Goal: Task Accomplishment & Management: Manage account settings

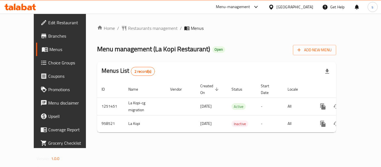
click at [274, 7] on icon at bounding box center [272, 7] width 6 height 6
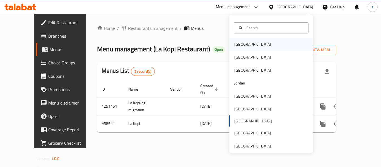
click at [247, 44] on div "[GEOGRAPHIC_DATA]" at bounding box center [253, 44] width 46 height 13
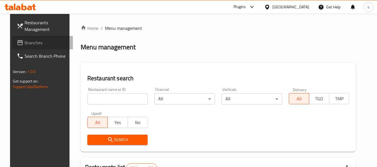
click at [17, 44] on icon at bounding box center [20, 42] width 7 height 7
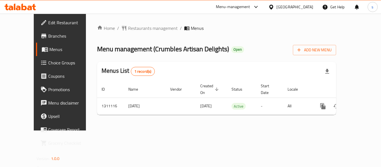
click at [301, 8] on div "[GEOGRAPHIC_DATA]" at bounding box center [295, 7] width 37 height 6
click at [273, 5] on icon at bounding box center [271, 6] width 4 height 5
click at [273, 6] on icon at bounding box center [271, 6] width 4 height 5
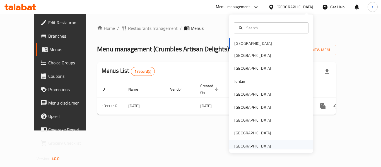
click at [241, 147] on div "[GEOGRAPHIC_DATA]" at bounding box center [252, 146] width 37 height 6
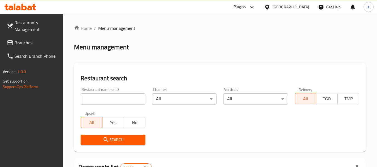
click at [27, 48] on link "Branches" at bounding box center [32, 42] width 61 height 13
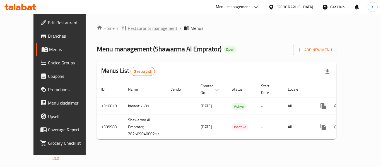
click at [141, 26] on span "Restaurants management" at bounding box center [153, 28] width 50 height 7
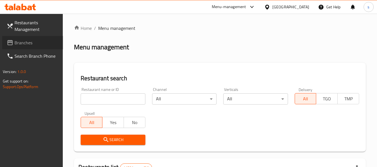
click at [21, 43] on span "Branches" at bounding box center [37, 42] width 44 height 7
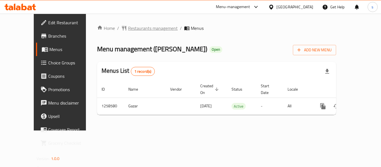
click at [128, 27] on span "Restaurants management" at bounding box center [153, 28] width 50 height 7
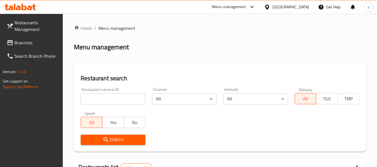
click at [35, 43] on span "Branches" at bounding box center [37, 42] width 44 height 7
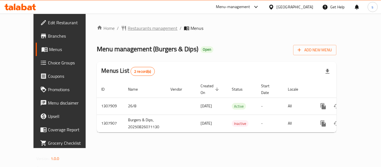
click at [138, 30] on span "Restaurants management" at bounding box center [153, 28] width 50 height 7
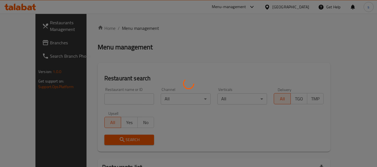
click at [31, 45] on div at bounding box center [188, 83] width 377 height 167
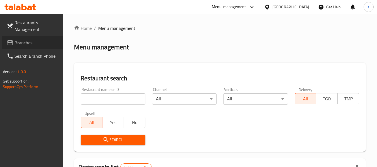
click at [32, 43] on span "Branches" at bounding box center [37, 42] width 44 height 7
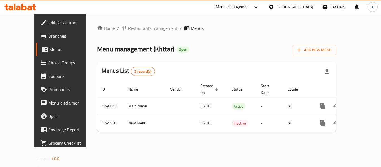
click at [143, 29] on span "Restaurants management" at bounding box center [153, 28] width 50 height 7
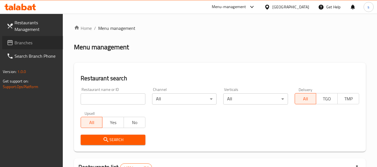
click at [24, 43] on span "Branches" at bounding box center [37, 42] width 44 height 7
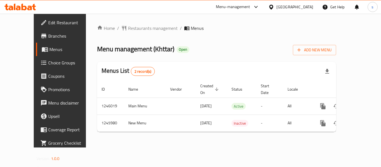
click at [290, 3] on div "[GEOGRAPHIC_DATA]" at bounding box center [291, 6] width 54 height 13
click at [288, 7] on div "United Arab Emirates" at bounding box center [295, 7] width 37 height 6
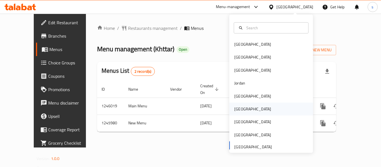
click at [238, 111] on div "Oman" at bounding box center [252, 109] width 37 height 6
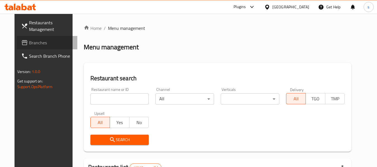
click at [39, 47] on link "Branches" at bounding box center [47, 42] width 61 height 13
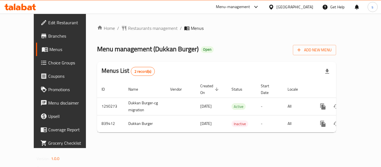
click at [273, 6] on icon at bounding box center [271, 6] width 4 height 5
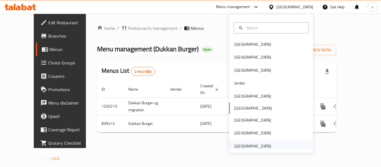
click at [242, 145] on div "[GEOGRAPHIC_DATA]" at bounding box center [252, 146] width 37 height 6
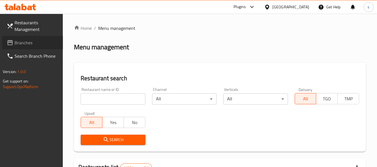
click at [39, 45] on span "Branches" at bounding box center [37, 42] width 44 height 7
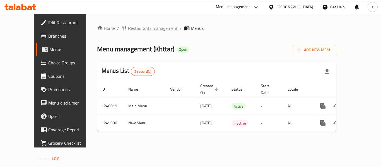
click at [128, 31] on span "Restaurants management" at bounding box center [153, 28] width 50 height 7
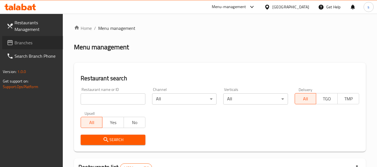
click at [50, 43] on span "Branches" at bounding box center [37, 42] width 44 height 7
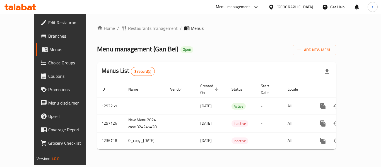
click at [282, 8] on div "[GEOGRAPHIC_DATA]" at bounding box center [295, 7] width 37 height 6
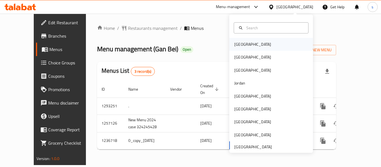
click at [249, 44] on div "[GEOGRAPHIC_DATA]" at bounding box center [271, 44] width 84 height 13
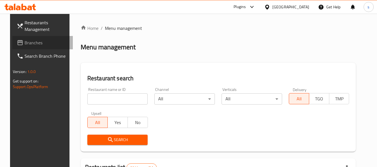
click at [31, 45] on span "Branches" at bounding box center [47, 42] width 44 height 7
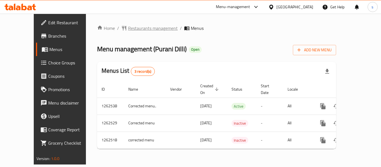
click at [128, 31] on span "Restaurants management" at bounding box center [153, 28] width 50 height 7
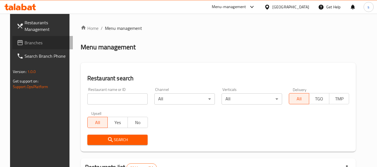
click at [29, 45] on span "Branches" at bounding box center [47, 42] width 44 height 7
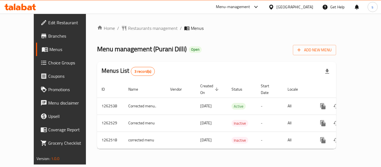
click at [274, 7] on icon at bounding box center [272, 7] width 6 height 6
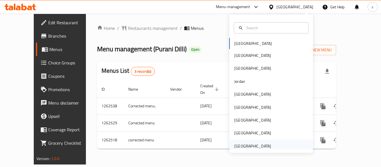
click at [260, 149] on div "[GEOGRAPHIC_DATA]" at bounding box center [252, 146] width 37 height 6
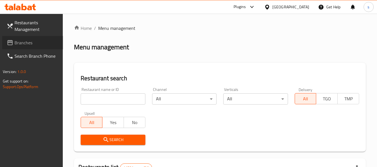
click at [28, 47] on link "Branches" at bounding box center [32, 42] width 61 height 13
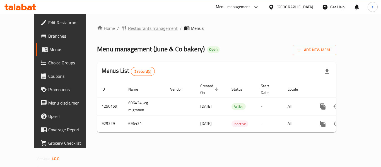
click at [131, 28] on span "Restaurants management" at bounding box center [153, 28] width 50 height 7
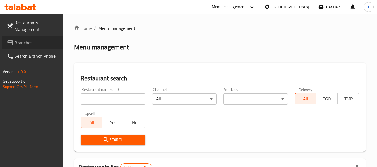
click at [40, 42] on span "Branches" at bounding box center [37, 42] width 44 height 7
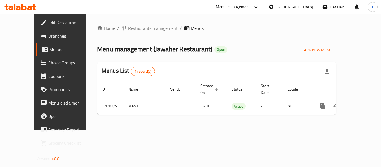
click at [273, 6] on icon at bounding box center [271, 6] width 4 height 5
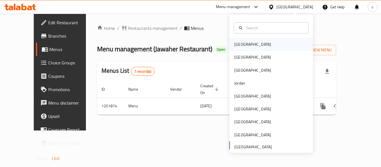
click at [234, 44] on div "[GEOGRAPHIC_DATA]" at bounding box center [252, 44] width 37 height 6
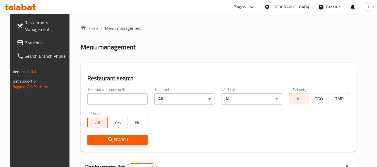
click at [34, 39] on div at bounding box center [188, 83] width 377 height 167
click at [34, 39] on span "Branches" at bounding box center [47, 42] width 44 height 7
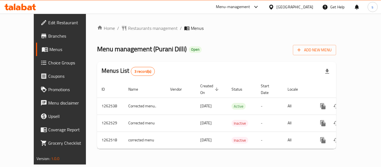
click at [274, 8] on icon at bounding box center [272, 7] width 6 height 6
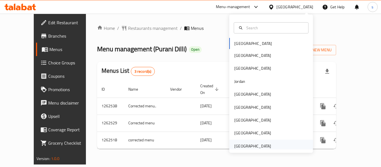
click at [260, 146] on div "[GEOGRAPHIC_DATA]" at bounding box center [252, 146] width 37 height 6
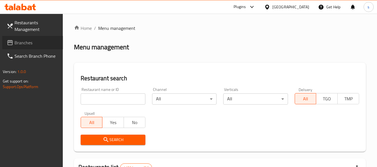
click at [30, 42] on span "Branches" at bounding box center [37, 42] width 44 height 7
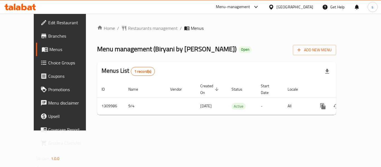
click at [273, 7] on icon at bounding box center [271, 6] width 4 height 5
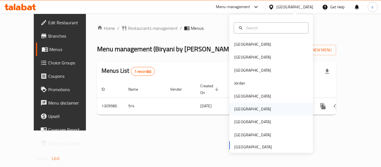
click at [243, 110] on div "[GEOGRAPHIC_DATA]" at bounding box center [253, 109] width 46 height 13
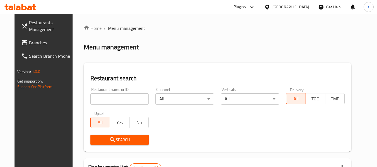
click at [22, 45] on icon at bounding box center [25, 42] width 6 height 5
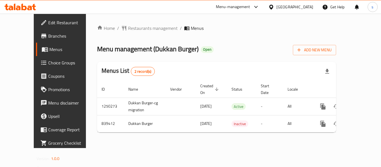
click at [297, 12] on div "[GEOGRAPHIC_DATA]" at bounding box center [291, 6] width 54 height 13
click at [273, 7] on icon at bounding box center [271, 6] width 4 height 5
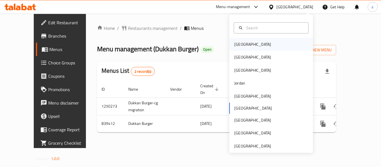
click at [252, 46] on div "[GEOGRAPHIC_DATA]" at bounding box center [271, 44] width 84 height 13
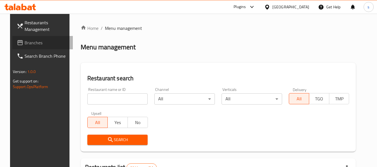
click at [25, 43] on span "Branches" at bounding box center [47, 42] width 44 height 7
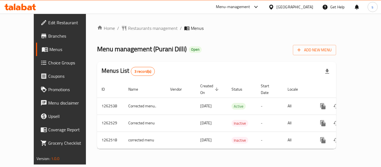
click at [273, 7] on icon at bounding box center [271, 6] width 4 height 5
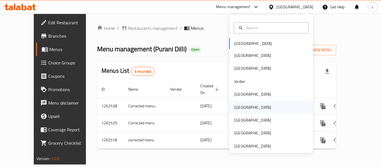
click at [249, 106] on div "[GEOGRAPHIC_DATA]" at bounding box center [271, 107] width 84 height 13
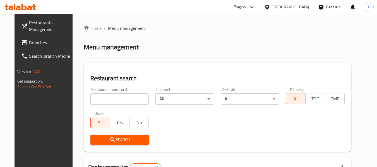
click at [41, 40] on span "Branches" at bounding box center [51, 42] width 44 height 7
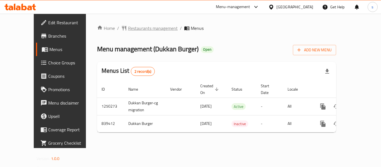
click at [128, 27] on span "Restaurants management" at bounding box center [153, 28] width 50 height 7
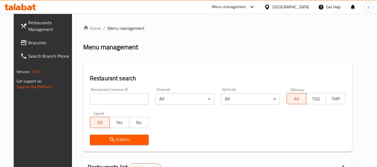
click at [28, 46] on span "Branches" at bounding box center [50, 42] width 44 height 7
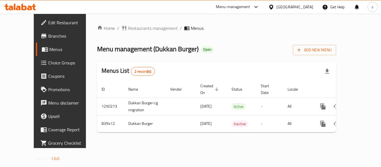
click at [273, 8] on icon at bounding box center [271, 6] width 4 height 5
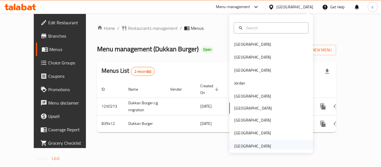
click at [246, 149] on div "[GEOGRAPHIC_DATA]" at bounding box center [252, 146] width 37 height 6
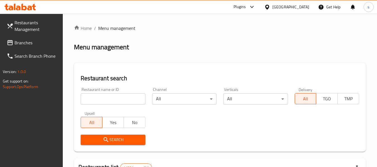
click at [32, 41] on span "Branches" at bounding box center [37, 42] width 44 height 7
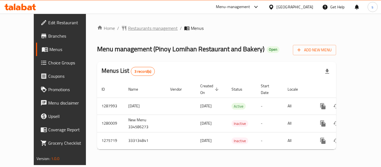
click at [134, 28] on span "Restaurants management" at bounding box center [153, 28] width 50 height 7
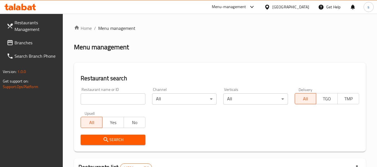
click at [42, 42] on span "Branches" at bounding box center [37, 42] width 44 height 7
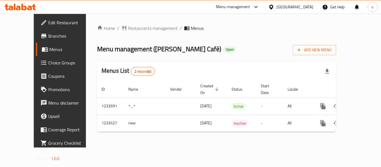
click at [301, 8] on div "United Arab Emirates" at bounding box center [295, 7] width 37 height 6
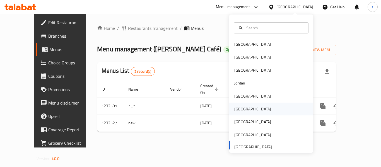
click at [242, 112] on div "[GEOGRAPHIC_DATA]" at bounding box center [253, 109] width 46 height 13
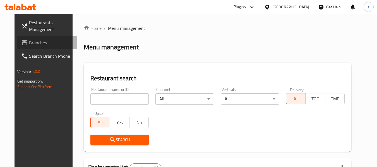
click at [35, 46] on link "Branches" at bounding box center [47, 42] width 61 height 13
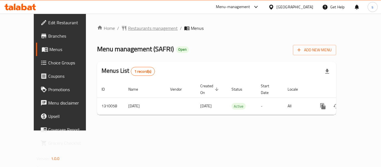
click at [145, 27] on span "Restaurants management" at bounding box center [153, 28] width 50 height 7
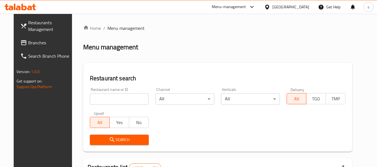
click at [28, 42] on span "Branches" at bounding box center [50, 42] width 44 height 7
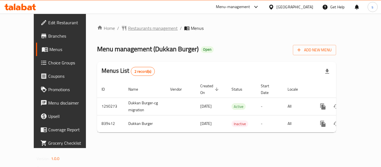
click at [128, 28] on span "Restaurants management" at bounding box center [153, 28] width 50 height 7
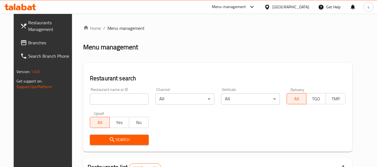
click at [270, 9] on icon at bounding box center [267, 7] width 6 height 6
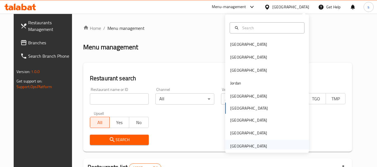
click at [246, 146] on div "United Arab Emirates" at bounding box center [248, 146] width 37 height 6
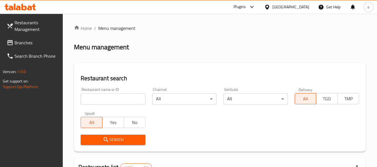
click at [45, 43] on span "Branches" at bounding box center [37, 42] width 44 height 7
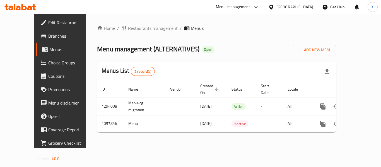
click at [271, 8] on icon at bounding box center [271, 6] width 4 height 5
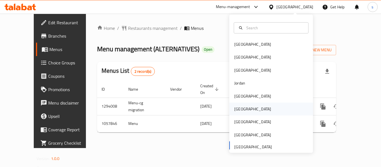
click at [237, 105] on div "[GEOGRAPHIC_DATA]" at bounding box center [253, 109] width 46 height 13
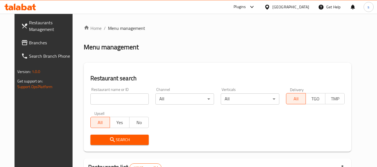
click at [34, 41] on span "Branches" at bounding box center [51, 42] width 44 height 7
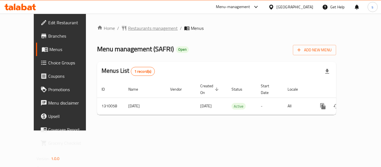
click at [140, 30] on span "Restaurants management" at bounding box center [153, 28] width 50 height 7
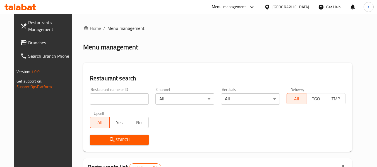
click at [28, 43] on span "Branches" at bounding box center [50, 42] width 44 height 7
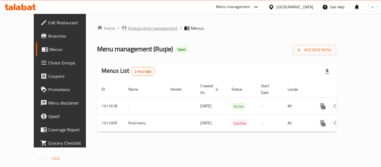
click at [128, 27] on span "Restaurants management" at bounding box center [153, 28] width 50 height 7
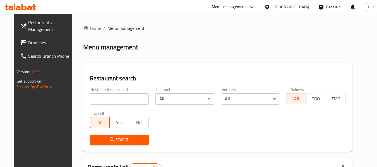
click at [28, 45] on span "Branches" at bounding box center [50, 42] width 44 height 7
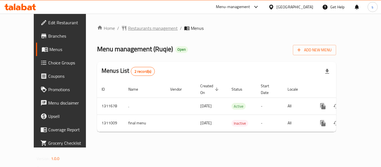
click at [130, 32] on span "Restaurants management" at bounding box center [153, 28] width 50 height 7
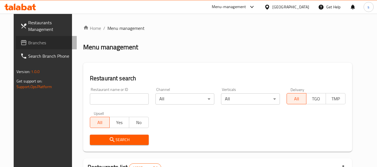
click at [28, 46] on span "Branches" at bounding box center [50, 42] width 44 height 7
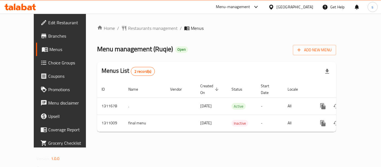
click at [274, 8] on icon at bounding box center [272, 7] width 6 height 6
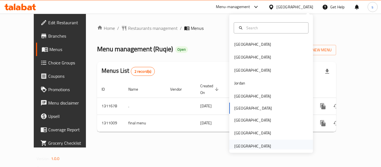
click at [257, 145] on div "[GEOGRAPHIC_DATA]" at bounding box center [252, 146] width 37 height 6
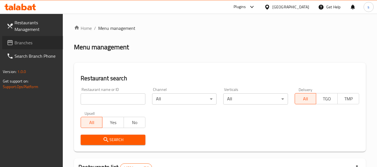
click at [20, 44] on span "Branches" at bounding box center [37, 42] width 44 height 7
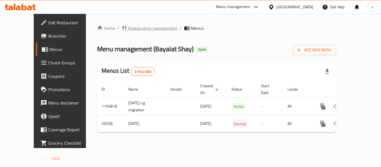
click at [137, 25] on span "Restaurants management" at bounding box center [153, 28] width 50 height 7
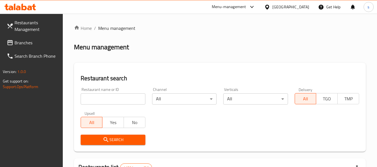
click at [40, 45] on span "Branches" at bounding box center [37, 42] width 44 height 7
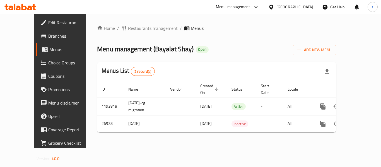
click at [273, 6] on icon at bounding box center [271, 6] width 4 height 5
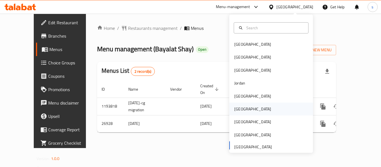
click at [240, 113] on div "[GEOGRAPHIC_DATA]" at bounding box center [253, 109] width 46 height 13
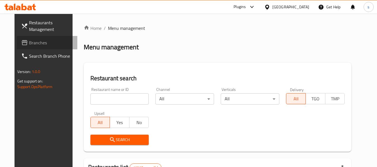
click at [29, 44] on span "Branches" at bounding box center [51, 42] width 44 height 7
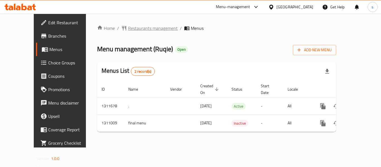
click at [142, 32] on span "Restaurants management" at bounding box center [153, 28] width 50 height 7
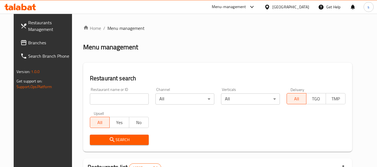
click at [28, 42] on span "Branches" at bounding box center [50, 42] width 44 height 7
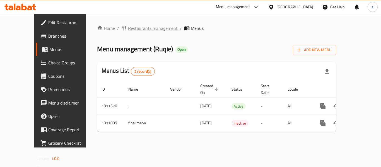
click at [149, 30] on span "Restaurants management" at bounding box center [153, 28] width 50 height 7
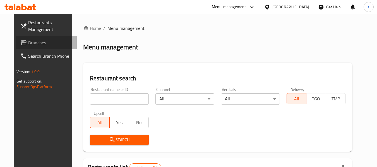
click at [47, 45] on span "Branches" at bounding box center [50, 42] width 44 height 7
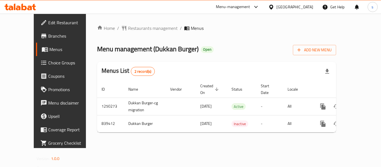
click at [273, 8] on icon at bounding box center [271, 6] width 4 height 5
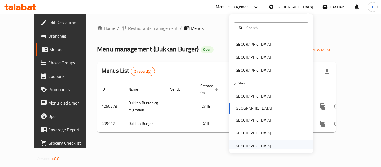
click at [252, 144] on div "[GEOGRAPHIC_DATA]" at bounding box center [252, 146] width 37 height 6
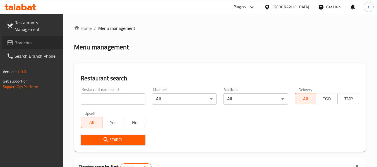
click at [36, 44] on span "Branches" at bounding box center [37, 42] width 44 height 7
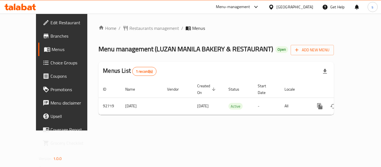
click at [274, 8] on icon at bounding box center [272, 7] width 6 height 6
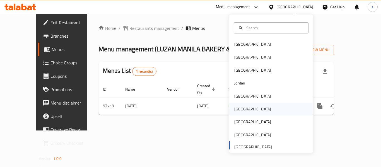
click at [243, 114] on div "[GEOGRAPHIC_DATA]" at bounding box center [253, 109] width 46 height 13
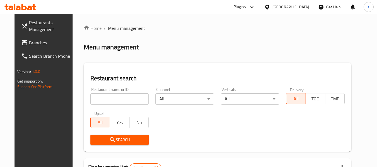
click at [29, 44] on span "Branches" at bounding box center [51, 42] width 44 height 7
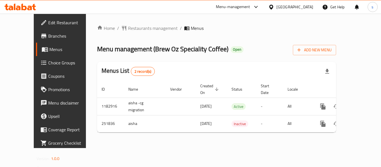
click at [274, 7] on icon at bounding box center [272, 7] width 6 height 6
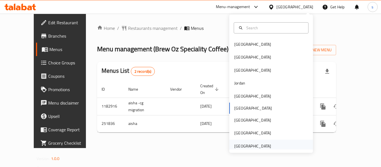
click at [242, 145] on div "[GEOGRAPHIC_DATA]" at bounding box center [252, 146] width 37 height 6
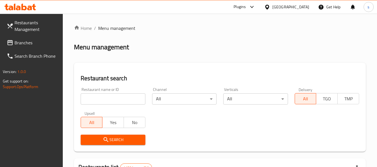
click at [20, 43] on span "Branches" at bounding box center [37, 42] width 44 height 7
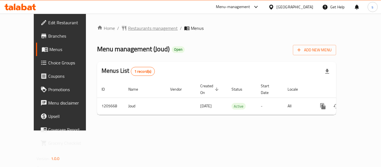
click at [128, 28] on span "Restaurants management" at bounding box center [153, 28] width 50 height 7
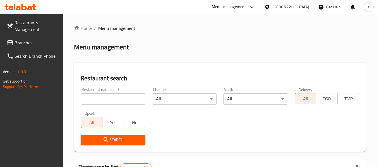
click at [22, 46] on span "Branches" at bounding box center [37, 42] width 44 height 7
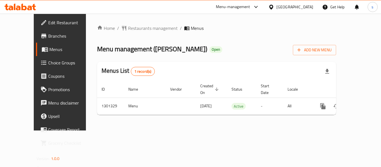
click at [291, 10] on div "[GEOGRAPHIC_DATA]" at bounding box center [295, 7] width 37 height 6
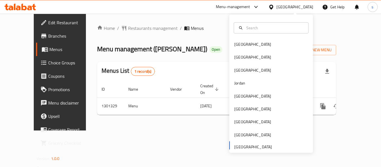
click at [290, 7] on div "[GEOGRAPHIC_DATA]" at bounding box center [295, 7] width 37 height 6
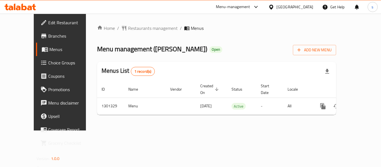
click at [279, 10] on div "United Arab Emirates" at bounding box center [295, 7] width 37 height 6
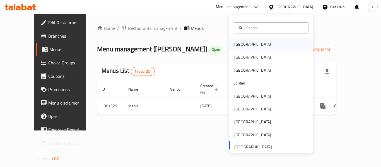
click at [243, 45] on div "[GEOGRAPHIC_DATA]" at bounding box center [252, 44] width 37 height 6
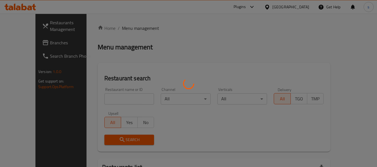
click at [36, 45] on div at bounding box center [188, 83] width 377 height 167
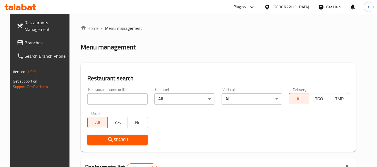
click at [36, 45] on span "Branches" at bounding box center [47, 42] width 44 height 7
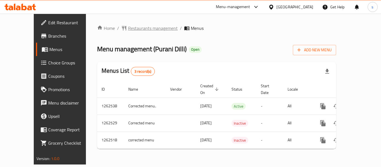
click at [147, 28] on span "Restaurants management" at bounding box center [153, 28] width 50 height 7
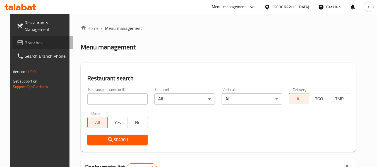
click at [30, 47] on link "Branches" at bounding box center [42, 42] width 61 height 13
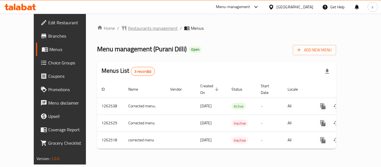
click at [140, 26] on span "Restaurants management" at bounding box center [153, 28] width 50 height 7
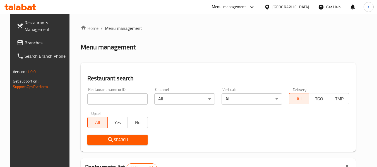
click at [25, 45] on span "Branches" at bounding box center [47, 42] width 44 height 7
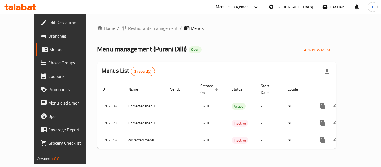
click at [290, 8] on div "[GEOGRAPHIC_DATA]" at bounding box center [291, 6] width 54 height 13
click at [274, 8] on icon at bounding box center [272, 7] width 6 height 6
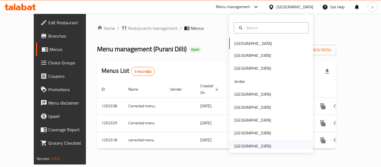
click at [242, 147] on div "United Arab Emirates" at bounding box center [252, 146] width 37 height 6
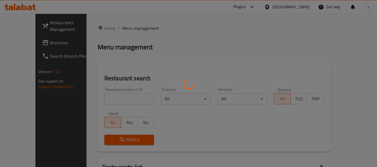
click at [52, 45] on div at bounding box center [188, 83] width 377 height 167
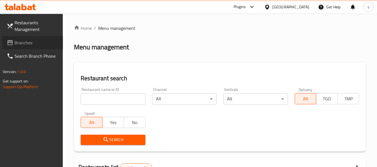
click at [52, 45] on span "Branches" at bounding box center [37, 42] width 44 height 7
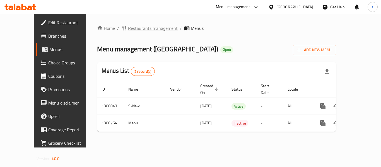
click at [128, 31] on span "Restaurants management" at bounding box center [153, 28] width 50 height 7
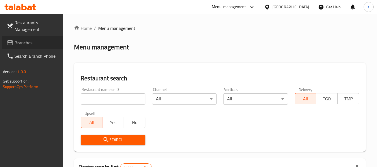
click at [35, 45] on span "Branches" at bounding box center [37, 42] width 44 height 7
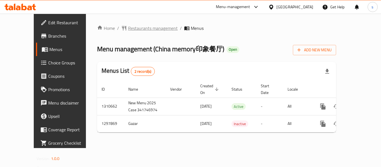
click at [139, 28] on span "Restaurants management" at bounding box center [153, 28] width 50 height 7
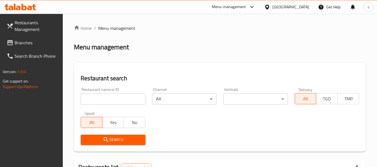
click at [25, 46] on span "Branches" at bounding box center [37, 42] width 44 height 7
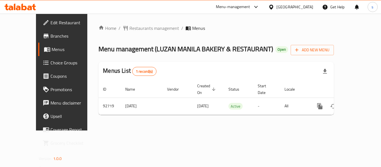
click at [274, 8] on icon at bounding box center [272, 7] width 6 height 6
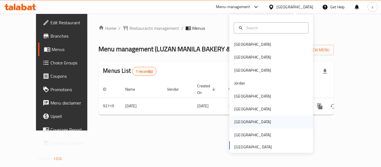
click at [247, 121] on div "Qatar" at bounding box center [271, 122] width 84 height 13
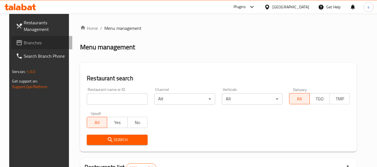
click at [32, 43] on span "Branches" at bounding box center [46, 42] width 44 height 7
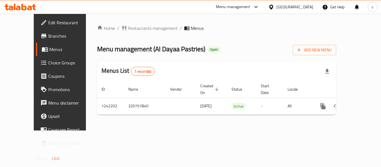
click at [274, 7] on icon at bounding box center [272, 7] width 6 height 6
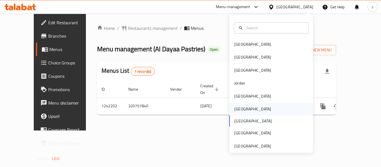
click at [248, 111] on div "[GEOGRAPHIC_DATA]" at bounding box center [271, 109] width 84 height 13
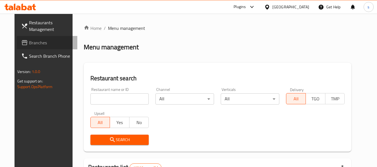
click at [33, 45] on span "Branches" at bounding box center [51, 42] width 44 height 7
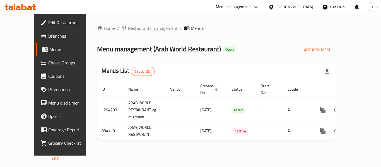
click at [128, 27] on span "Restaurants management" at bounding box center [153, 28] width 50 height 7
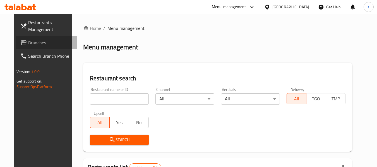
click at [29, 44] on span "Branches" at bounding box center [50, 42] width 44 height 7
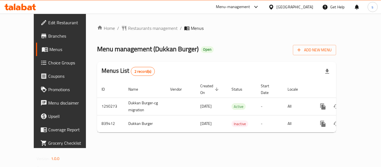
click at [274, 7] on icon at bounding box center [272, 7] width 6 height 6
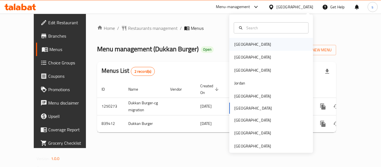
click at [251, 43] on div "Bahrain" at bounding box center [271, 44] width 84 height 13
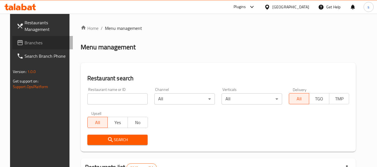
click at [41, 39] on link "Branches" at bounding box center [42, 42] width 61 height 13
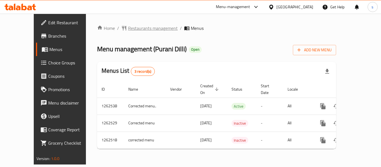
click at [138, 25] on span "Restaurants management" at bounding box center [153, 28] width 50 height 7
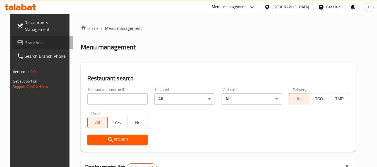
click at [25, 42] on span "Branches" at bounding box center [47, 42] width 44 height 7
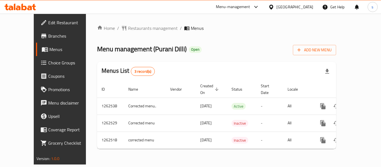
click at [274, 8] on icon at bounding box center [272, 7] width 6 height 6
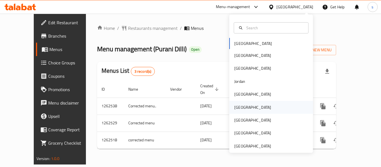
click at [232, 111] on div "[GEOGRAPHIC_DATA]" at bounding box center [253, 107] width 46 height 13
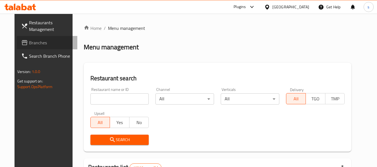
click at [35, 43] on span "Branches" at bounding box center [51, 42] width 44 height 7
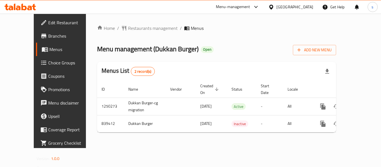
click at [203, 46] on div "Menu management ( Dukkan Burger ) Open Add New Menu" at bounding box center [216, 49] width 239 height 13
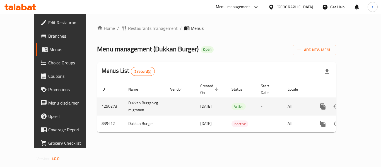
click at [189, 66] on div "Home / Restaurants management / Menus Menu management ( Dukkan Burger ) Open Ad…" at bounding box center [216, 81] width 239 height 112
drag, startPoint x: 229, startPoint y: 124, endPoint x: 265, endPoint y: 100, distance: 43.3
click at [230, 123] on td "Inactive" at bounding box center [241, 123] width 29 height 17
drag, startPoint x: 273, startPoint y: 98, endPoint x: 301, endPoint y: 107, distance: 29.6
click at [287, 106] on tr "1250273 Dukkan Burger-cg migration 30/08/2024 Active - All" at bounding box center [235, 107] width 277 height 18
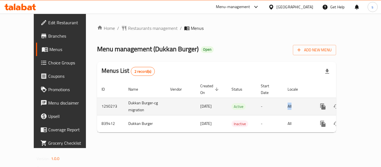
click at [320, 104] on icon "more" at bounding box center [322, 107] width 5 height 6
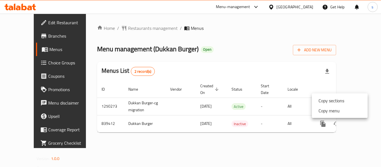
click at [318, 117] on ul "Copy sections Copy menu" at bounding box center [340, 106] width 56 height 25
click at [281, 66] on div "Menus List 2 record(s)" at bounding box center [216, 71] width 239 height 19
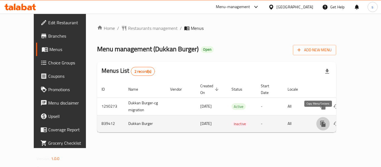
click at [320, 121] on icon "more" at bounding box center [323, 124] width 7 height 7
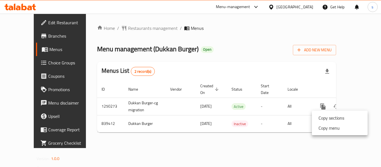
click at [298, 72] on div at bounding box center [190, 83] width 381 height 167
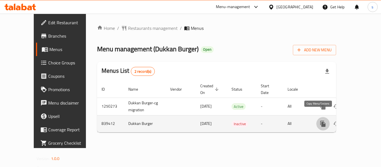
click at [321, 121] on icon "more" at bounding box center [322, 124] width 5 height 6
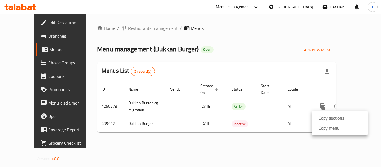
click at [264, 48] on div at bounding box center [190, 83] width 381 height 167
click at [273, 6] on icon at bounding box center [271, 6] width 4 height 5
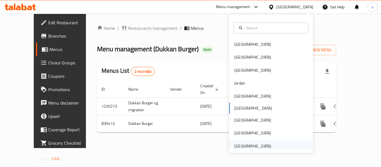
click at [255, 146] on div "[GEOGRAPHIC_DATA]" at bounding box center [252, 146] width 37 height 6
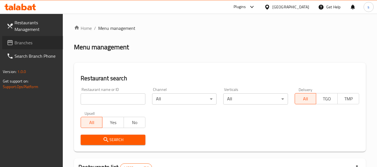
click at [33, 43] on span "Branches" at bounding box center [37, 42] width 44 height 7
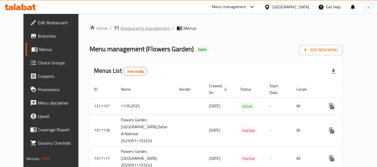
click at [133, 30] on span "Restaurants management" at bounding box center [146, 28] width 50 height 7
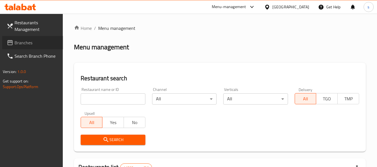
click at [25, 44] on span "Branches" at bounding box center [37, 42] width 44 height 7
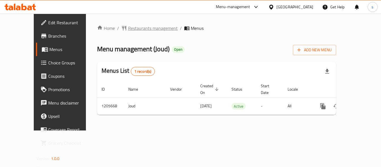
click at [128, 31] on span "Restaurants management" at bounding box center [153, 28] width 50 height 7
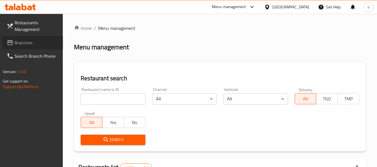
click at [32, 45] on span "Branches" at bounding box center [37, 42] width 44 height 7
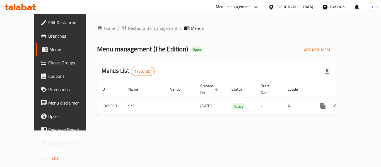
click at [128, 31] on span "Restaurants management" at bounding box center [153, 28] width 50 height 7
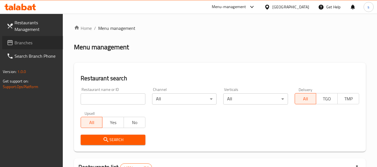
click at [25, 46] on span "Branches" at bounding box center [37, 42] width 44 height 7
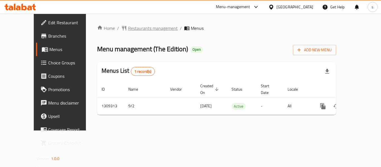
click at [135, 27] on span "Restaurants management" at bounding box center [153, 28] width 50 height 7
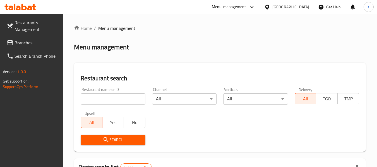
click at [37, 42] on span "Branches" at bounding box center [37, 42] width 44 height 7
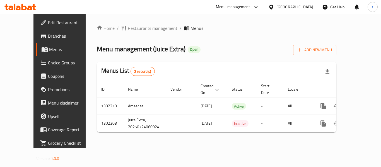
click at [274, 8] on icon at bounding box center [272, 7] width 6 height 6
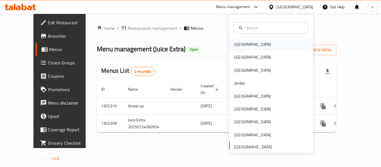
click at [242, 49] on div "[GEOGRAPHIC_DATA]" at bounding box center [253, 44] width 46 height 13
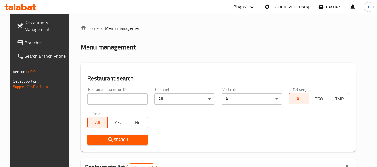
click at [30, 45] on span "Branches" at bounding box center [47, 42] width 44 height 7
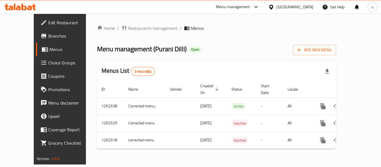
click at [273, 8] on icon at bounding box center [271, 6] width 4 height 5
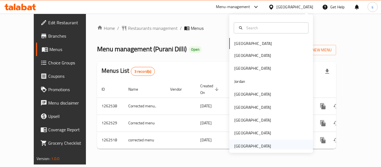
click at [244, 145] on div "[GEOGRAPHIC_DATA]" at bounding box center [252, 146] width 37 height 6
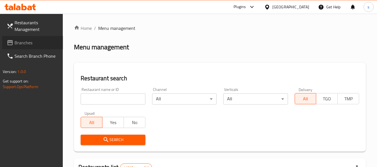
click at [26, 40] on span "Branches" at bounding box center [37, 42] width 44 height 7
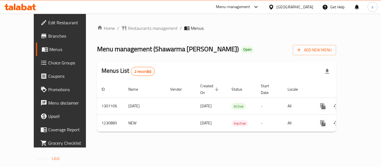
click at [272, 9] on icon at bounding box center [271, 6] width 4 height 5
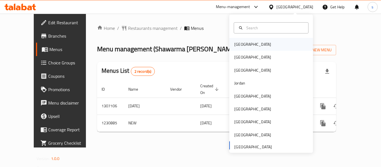
click at [240, 44] on div "Bahrain" at bounding box center [252, 44] width 37 height 6
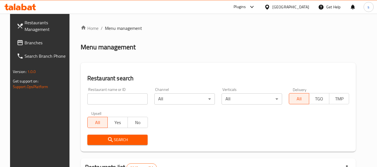
click at [36, 44] on span "Branches" at bounding box center [47, 42] width 44 height 7
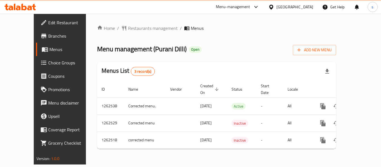
click at [300, 6] on div "Bahrain" at bounding box center [295, 7] width 37 height 6
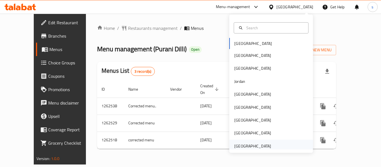
click at [240, 144] on div "[GEOGRAPHIC_DATA]" at bounding box center [252, 146] width 37 height 6
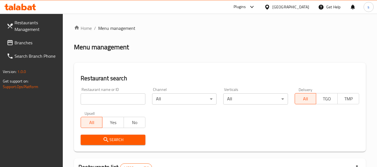
click at [29, 42] on span "Branches" at bounding box center [37, 42] width 44 height 7
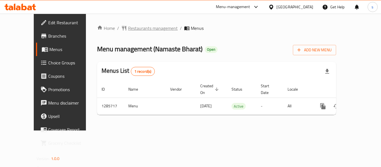
click at [147, 30] on span "Restaurants management" at bounding box center [153, 28] width 50 height 7
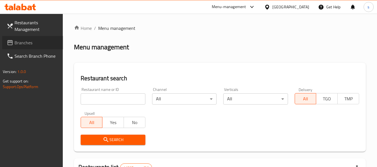
click at [27, 46] on span "Branches" at bounding box center [37, 42] width 44 height 7
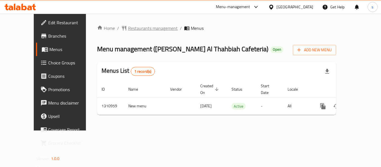
click at [128, 25] on span "Restaurants management" at bounding box center [153, 28] width 50 height 7
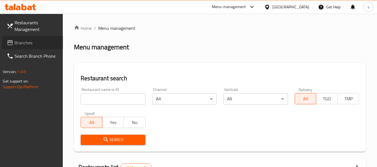
click at [36, 44] on span "Branches" at bounding box center [37, 42] width 44 height 7
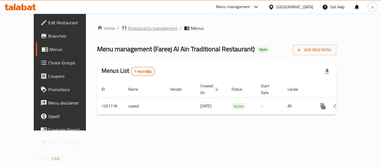
click at [141, 28] on span "Restaurants management" at bounding box center [153, 28] width 50 height 7
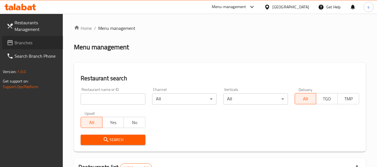
click at [33, 42] on span "Branches" at bounding box center [37, 42] width 44 height 7
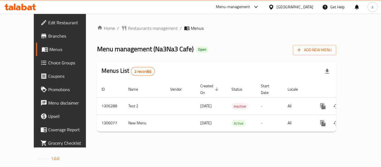
click at [280, 6] on div "[GEOGRAPHIC_DATA]" at bounding box center [295, 7] width 37 height 6
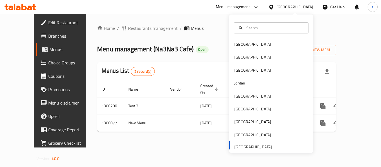
click at [272, 8] on icon at bounding box center [271, 6] width 4 height 5
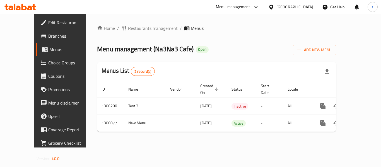
click at [272, 8] on icon at bounding box center [271, 6] width 4 height 5
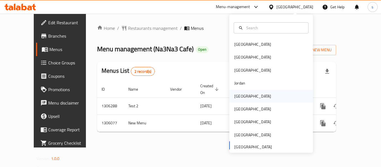
click at [241, 95] on div "[GEOGRAPHIC_DATA]" at bounding box center [252, 96] width 37 height 6
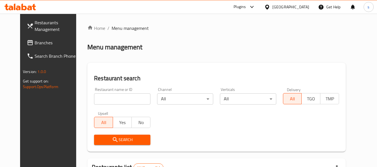
click at [41, 42] on span "Branches" at bounding box center [57, 42] width 44 height 7
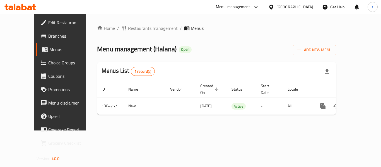
click at [274, 9] on icon at bounding box center [272, 7] width 6 height 6
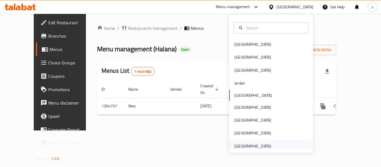
click at [255, 147] on div "[GEOGRAPHIC_DATA]" at bounding box center [252, 146] width 37 height 6
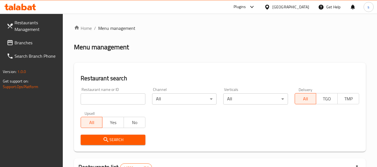
click at [24, 44] on span "Branches" at bounding box center [37, 42] width 44 height 7
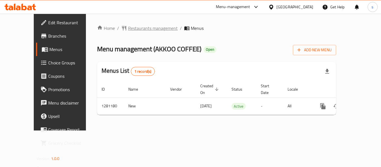
click at [148, 27] on span "Restaurants management" at bounding box center [153, 28] width 50 height 7
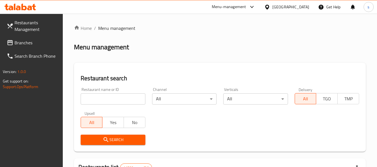
click at [34, 46] on link "Branches" at bounding box center [32, 42] width 61 height 13
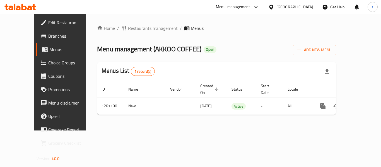
click at [282, 6] on div "[GEOGRAPHIC_DATA]" at bounding box center [295, 7] width 37 height 6
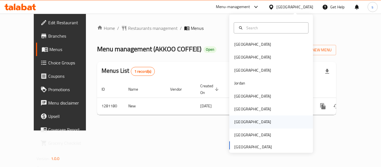
click at [241, 120] on div "[GEOGRAPHIC_DATA]" at bounding box center [253, 122] width 46 height 13
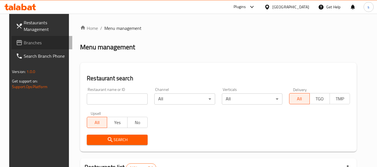
click at [24, 43] on span "Branches" at bounding box center [46, 42] width 44 height 7
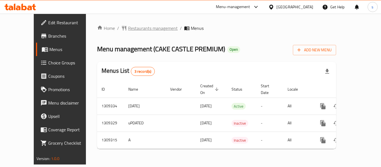
click at [147, 28] on span "Restaurants management" at bounding box center [153, 28] width 50 height 7
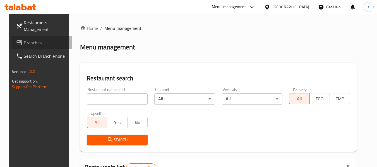
click at [43, 43] on span "Branches" at bounding box center [46, 42] width 44 height 7
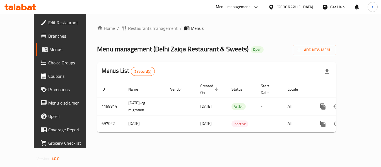
click at [273, 6] on icon at bounding box center [271, 6] width 4 height 5
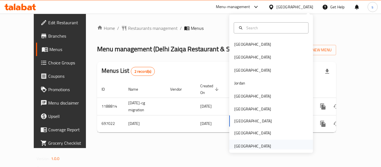
click at [254, 147] on div "[GEOGRAPHIC_DATA]" at bounding box center [252, 146] width 37 height 6
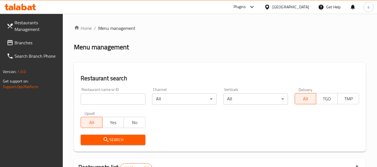
click at [36, 43] on span "Branches" at bounding box center [37, 42] width 44 height 7
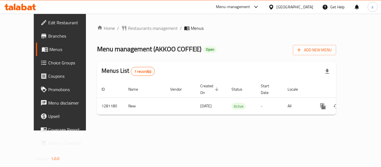
click at [48, 62] on span "Choice Groups" at bounding box center [70, 62] width 45 height 7
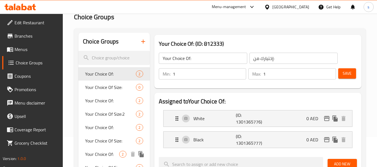
scroll to position [56, 0]
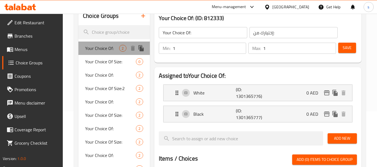
click at [110, 52] on span "Your Choice Of:" at bounding box center [102, 48] width 34 height 7
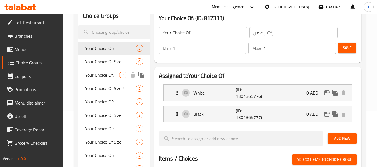
click at [100, 78] on span "Your Choice Of:" at bounding box center [102, 75] width 34 height 7
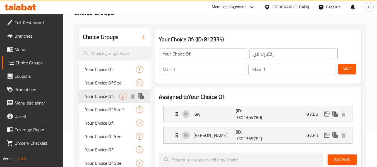
scroll to position [0, 0]
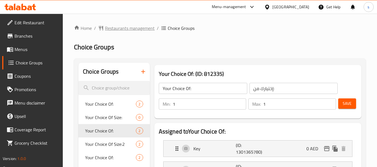
click at [145, 31] on span "Restaurants management" at bounding box center [130, 28] width 50 height 7
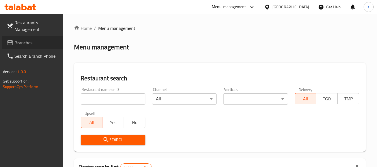
click at [40, 43] on span "Branches" at bounding box center [37, 42] width 44 height 7
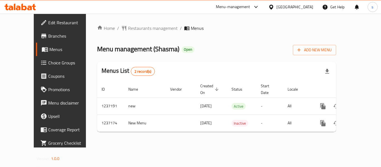
click at [279, 7] on div "[GEOGRAPHIC_DATA]" at bounding box center [295, 7] width 37 height 6
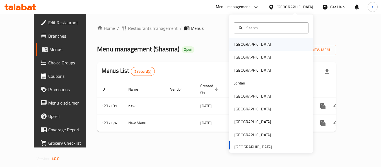
click at [236, 48] on div "[GEOGRAPHIC_DATA]" at bounding box center [253, 44] width 46 height 13
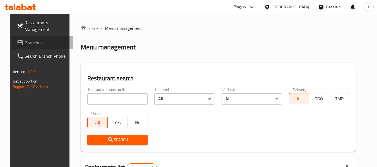
click at [25, 46] on span "Branches" at bounding box center [47, 42] width 44 height 7
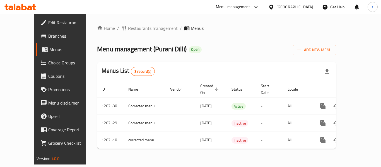
click at [277, 8] on div at bounding box center [273, 7] width 8 height 6
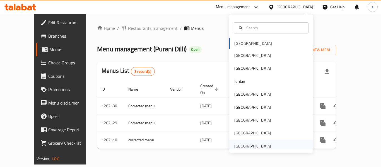
click at [240, 149] on div "[GEOGRAPHIC_DATA]" at bounding box center [252, 146] width 37 height 6
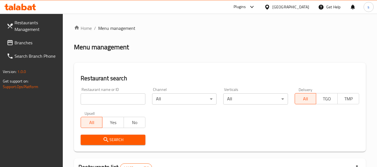
click at [38, 44] on span "Branches" at bounding box center [37, 42] width 44 height 7
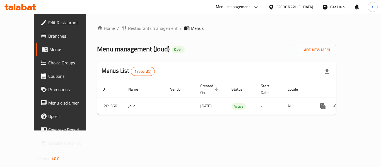
click at [291, 6] on div "[GEOGRAPHIC_DATA]" at bounding box center [295, 7] width 37 height 6
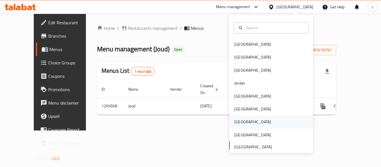
click at [247, 121] on div "[GEOGRAPHIC_DATA]" at bounding box center [271, 122] width 84 height 13
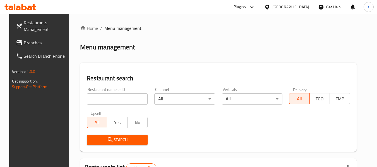
click at [46, 41] on span "Branches" at bounding box center [46, 42] width 44 height 7
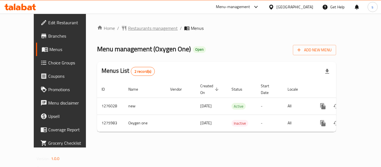
click at [139, 27] on span "Restaurants management" at bounding box center [153, 28] width 50 height 7
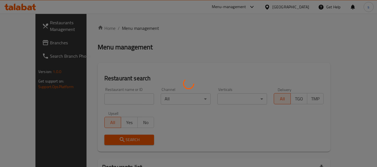
click at [46, 44] on div at bounding box center [188, 83] width 377 height 167
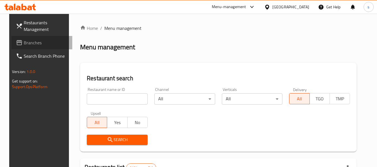
click at [46, 44] on span "Branches" at bounding box center [46, 42] width 44 height 7
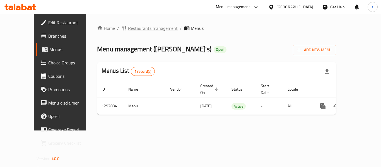
click at [139, 30] on span "Restaurants management" at bounding box center [153, 28] width 50 height 7
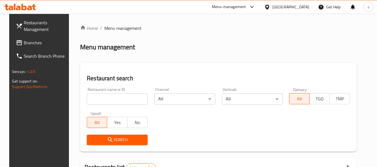
click at [24, 45] on span "Branches" at bounding box center [46, 42] width 44 height 7
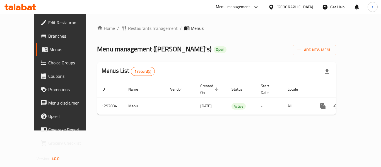
click at [307, 8] on div "[GEOGRAPHIC_DATA]" at bounding box center [295, 7] width 37 height 6
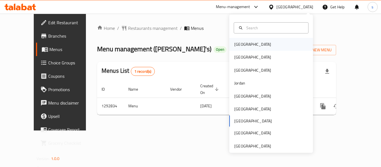
click at [241, 46] on div "[GEOGRAPHIC_DATA]" at bounding box center [252, 44] width 37 height 6
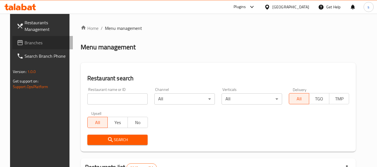
click at [37, 42] on span "Branches" at bounding box center [47, 42] width 44 height 7
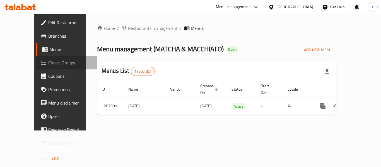
click at [48, 65] on span "Choice Groups" at bounding box center [70, 62] width 45 height 7
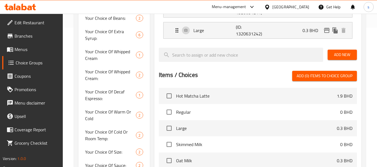
scroll to position [169, 0]
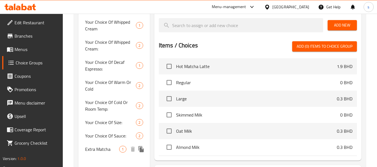
click at [105, 146] on span "Extra Matcha" at bounding box center [102, 149] width 34 height 7
type input "Extra Matcha"
type input "ماتشا إضافي"
type input "0"
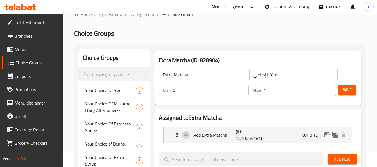
scroll to position [0, 0]
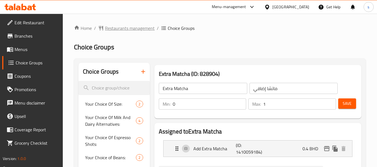
click at [121, 26] on span "Restaurants management" at bounding box center [130, 28] width 50 height 7
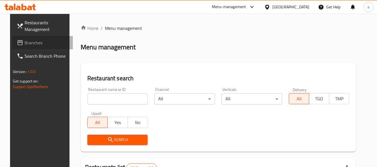
click at [17, 43] on icon at bounding box center [20, 42] width 6 height 5
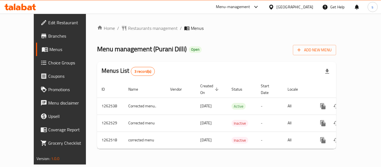
click at [308, 9] on div "[GEOGRAPHIC_DATA]" at bounding box center [295, 7] width 37 height 6
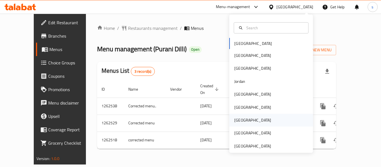
click at [245, 117] on div "[GEOGRAPHIC_DATA]" at bounding box center [271, 120] width 84 height 13
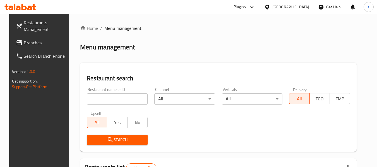
click at [27, 40] on span "Branches" at bounding box center [46, 42] width 44 height 7
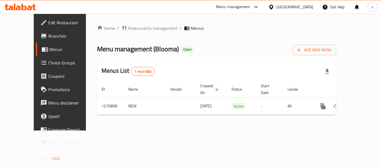
click at [274, 6] on icon at bounding box center [272, 7] width 6 height 6
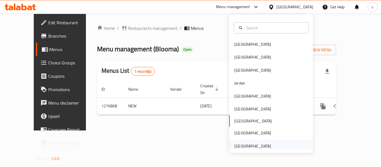
click at [260, 143] on div "[GEOGRAPHIC_DATA]" at bounding box center [252, 146] width 37 height 6
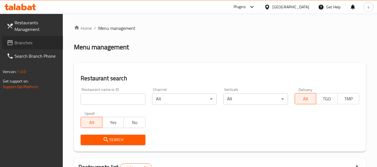
click at [26, 44] on span "Branches" at bounding box center [37, 42] width 44 height 7
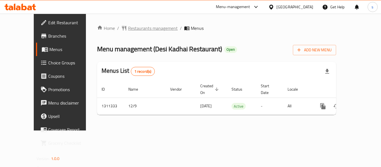
click at [128, 28] on span "Restaurants management" at bounding box center [153, 28] width 50 height 7
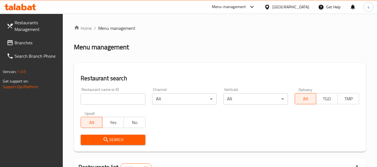
click at [35, 44] on span "Branches" at bounding box center [37, 42] width 44 height 7
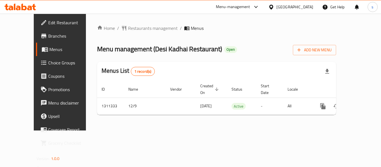
click at [285, 5] on div "[GEOGRAPHIC_DATA]" at bounding box center [295, 7] width 37 height 6
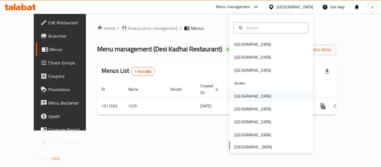
click at [253, 92] on div "[GEOGRAPHIC_DATA]" at bounding box center [271, 96] width 84 height 13
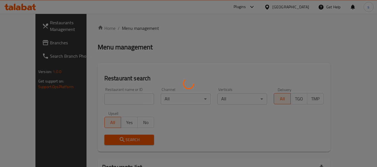
click at [25, 44] on div at bounding box center [188, 83] width 377 height 167
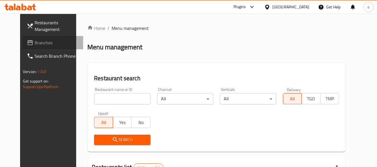
click at [35, 44] on span "Branches" at bounding box center [57, 42] width 44 height 7
